Goal: Navigation & Orientation: Find specific page/section

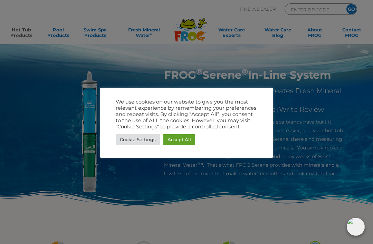
click at [148, 139] on link "Cookie Settings" at bounding box center [138, 140] width 44 height 11
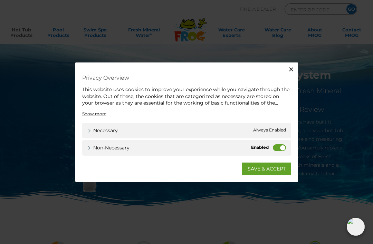
click at [279, 145] on label "Non-necessary" at bounding box center [279, 147] width 13 height 7
click at [0, 0] on input "Non-necessary" at bounding box center [0, 0] width 0 height 0
click at [256, 166] on link "SAVE & ACCEPT" at bounding box center [266, 169] width 49 height 12
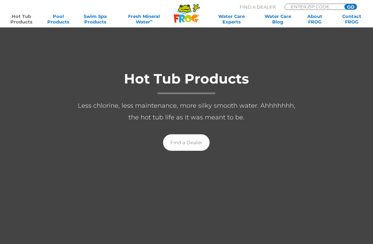
scroll to position [71, 0]
click at [188, 144] on link "Find a Dealer" at bounding box center [186, 143] width 47 height 17
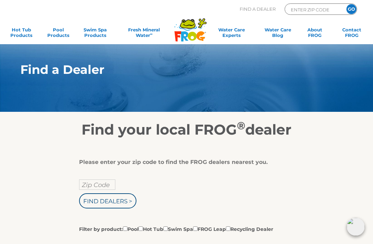
click at [99, 187] on input "Zip Code" at bounding box center [97, 185] width 36 height 10
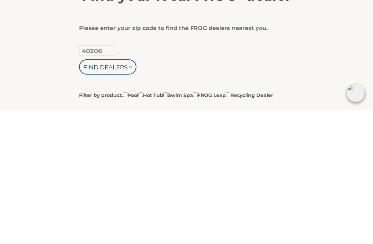
type input "40206"
click at [117, 194] on input "Find Dealers >" at bounding box center [107, 201] width 57 height 15
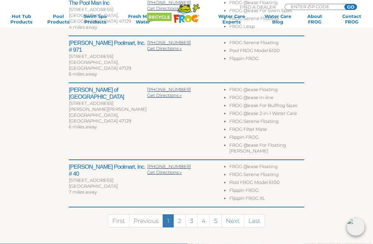
scroll to position [342, 0]
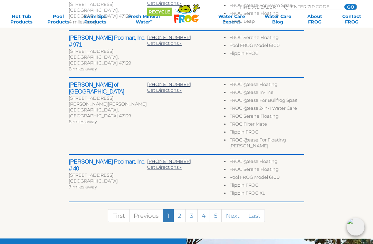
click at [107, 159] on h2 "Leslie's Poolmart, Inc. # 40" at bounding box center [108, 166] width 78 height 14
click at [103, 173] on div "9800 Shelbyville Rd Ste 102" at bounding box center [108, 176] width 78 height 6
click at [108, 159] on h2 "Leslie's Poolmart, Inc. # 40" at bounding box center [108, 166] width 78 height 14
click at [99, 173] on div "9800 Shelbyville Rd Ste 102" at bounding box center [108, 176] width 78 height 6
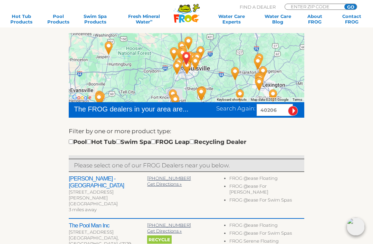
scroll to position [0, 0]
